Goal: Transaction & Acquisition: Download file/media

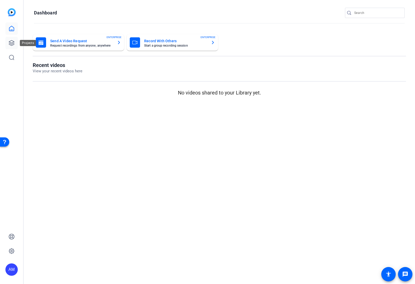
click at [13, 41] on icon at bounding box center [11, 43] width 6 height 6
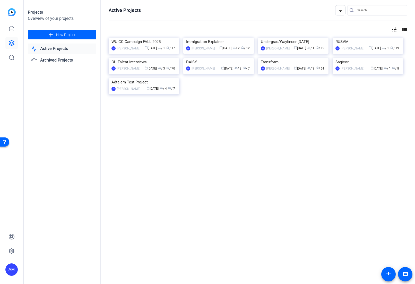
click at [154, 38] on img at bounding box center [144, 38] width 70 height 0
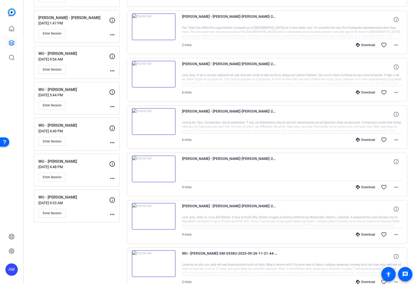
scroll to position [285, 0]
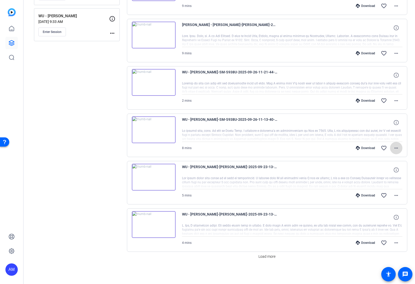
click at [393, 147] on mat-icon "more_horiz" at bounding box center [396, 148] width 6 height 6
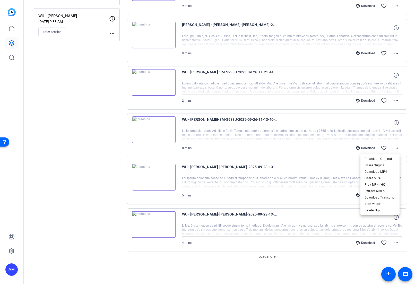
click at [391, 147] on div at bounding box center [207, 142] width 415 height 284
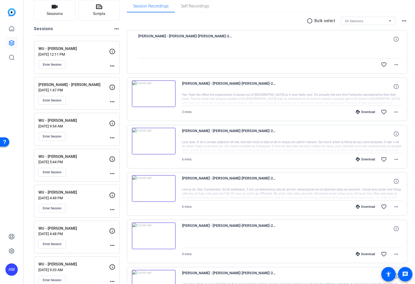
scroll to position [123, 0]
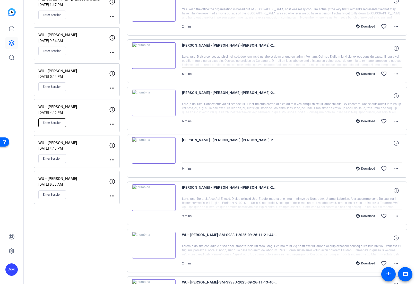
click at [54, 123] on span "Enter Session" at bounding box center [52, 123] width 19 height 4
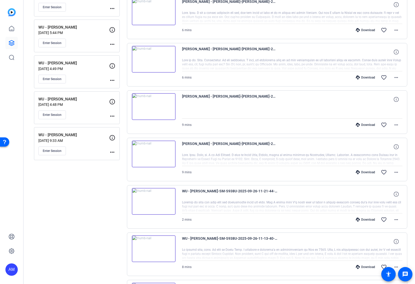
scroll to position [166, 0]
click at [168, 242] on img at bounding box center [154, 248] width 44 height 27
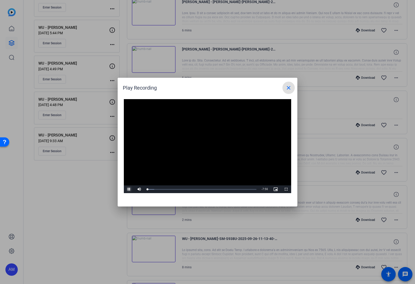
click at [128, 189] on span "Video Player" at bounding box center [129, 189] width 10 height 0
drag, startPoint x: 150, startPoint y: 189, endPoint x: 192, endPoint y: 190, distance: 42.0
click at [192, 190] on div "Loaded : 66.37% 3:14 3:14" at bounding box center [201, 189] width 109 height 1
drag, startPoint x: 192, startPoint y: 189, endPoint x: 236, endPoint y: 190, distance: 43.2
click at [236, 190] on div "6:27" at bounding box center [191, 189] width 89 height 1
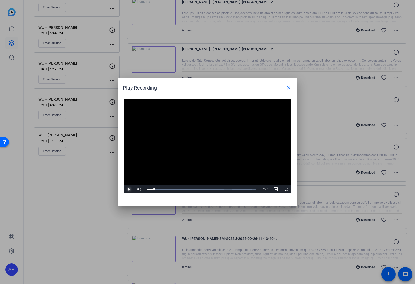
drag, startPoint x: 234, startPoint y: 188, endPoint x: 154, endPoint y: 194, distance: 80.4
click at [154, 194] on div "Video Player is loading. Play Video Play Mute 95% Current Time 0:31 / Duration …" at bounding box center [208, 150] width 180 height 112
click at [289, 87] on mat-icon "close" at bounding box center [288, 88] width 6 height 6
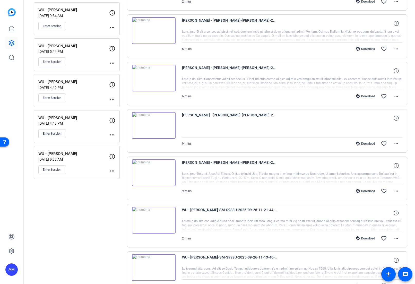
scroll to position [163, 0]
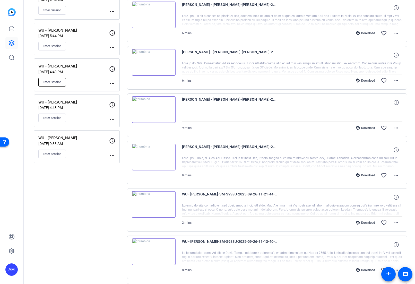
click at [57, 85] on button "Enter Session" at bounding box center [52, 82] width 28 height 9
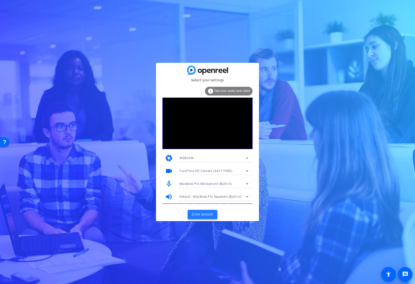
click at [204, 213] on span "Enter session" at bounding box center [202, 213] width 21 height 5
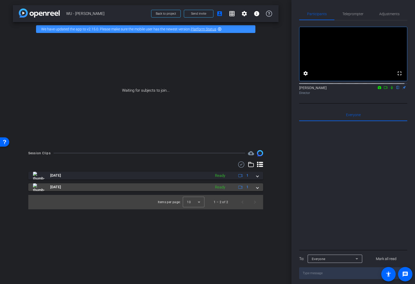
click at [60, 187] on span "[DATE]" at bounding box center [55, 186] width 11 height 5
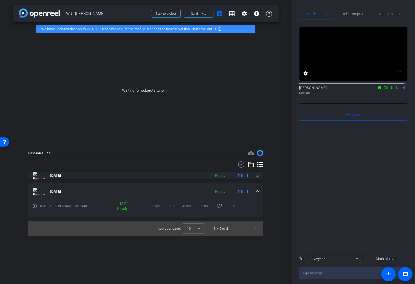
click at [59, 191] on span "[DATE]" at bounding box center [55, 191] width 11 height 5
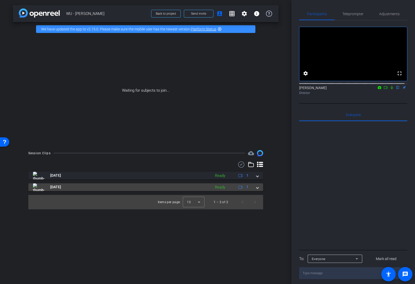
click at [60, 189] on span "[DATE]" at bounding box center [55, 186] width 11 height 5
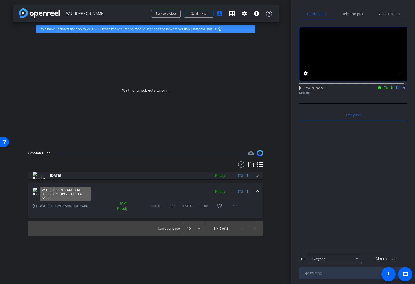
click at [50, 205] on span "WU - [PERSON_NAME]-SM-S938U-2025-09-26-11-13-40-643-0" at bounding box center [65, 205] width 51 height 5
click at [43, 191] on img at bounding box center [39, 191] width 12 height 8
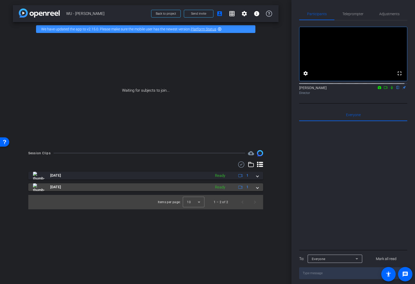
click at [41, 190] on img at bounding box center [39, 187] width 12 height 8
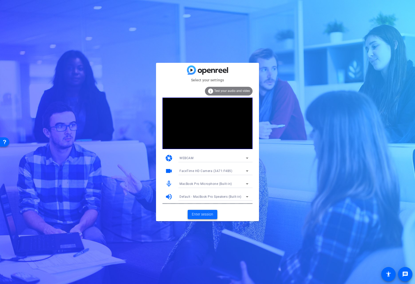
click at [205, 213] on span "Enter session" at bounding box center [202, 213] width 21 height 5
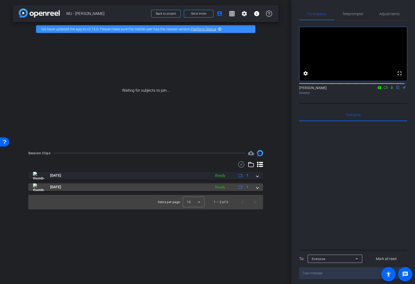
click at [257, 188] on span at bounding box center [257, 186] width 2 height 5
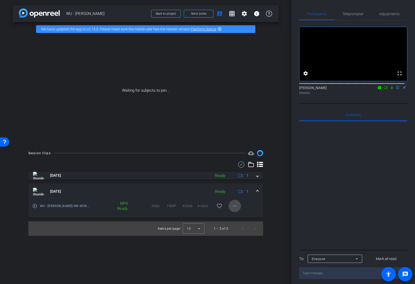
click at [236, 205] on mat-icon "more_horiz" at bounding box center [234, 206] width 6 height 6
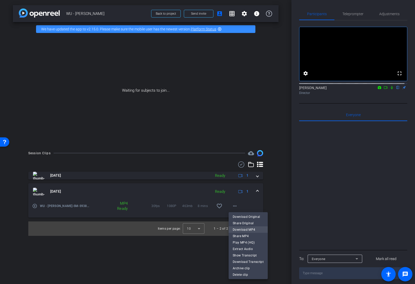
click at [250, 229] on span "Download MP4" at bounding box center [248, 229] width 31 height 6
